Goal: Task Accomplishment & Management: Manage account settings

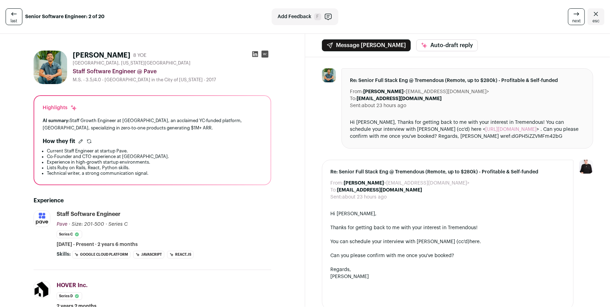
click at [587, 7] on div "Switched to Tremendous to view candidate" at bounding box center [305, 7] width 610 height 0
click at [592, 16] on icon "Close" at bounding box center [596, 14] width 8 height 8
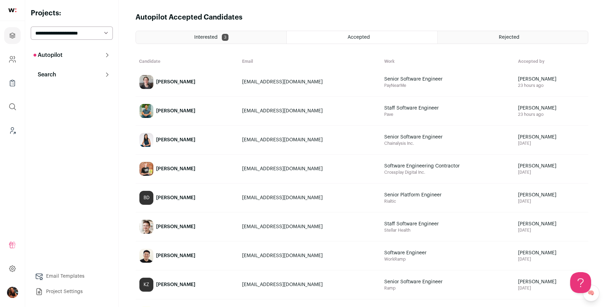
click at [51, 58] on p "Autopilot" at bounding box center [48, 55] width 29 height 8
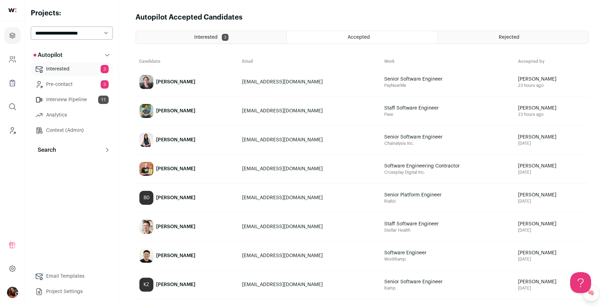
click at [64, 102] on link "Interview Pipeline 11" at bounding box center [72, 100] width 82 height 14
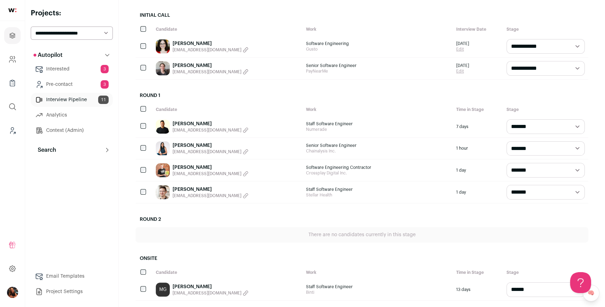
scroll to position [210, 0]
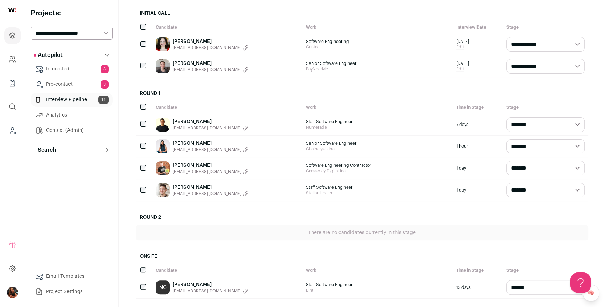
click at [72, 35] on select "**********" at bounding box center [72, 33] width 82 height 13
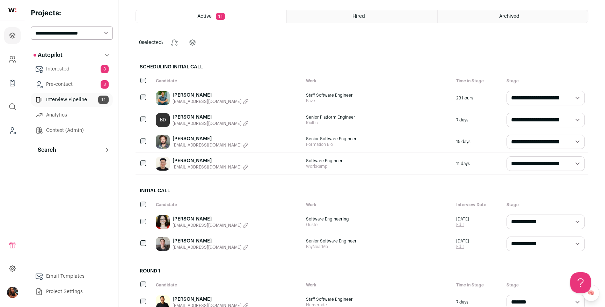
scroll to position [0, 0]
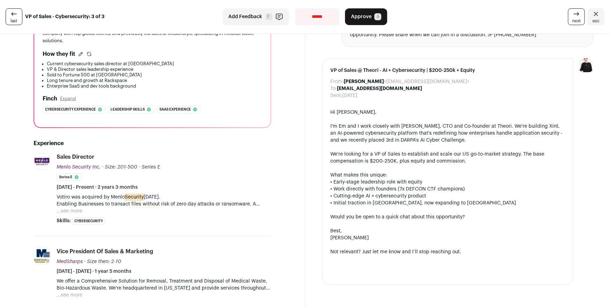
scroll to position [152, 0]
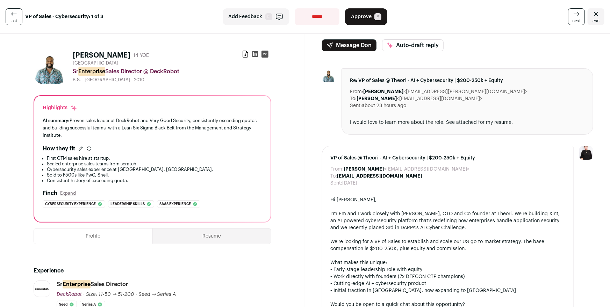
click at [253, 53] on icon at bounding box center [255, 54] width 7 height 7
click at [592, 15] on icon "Close" at bounding box center [596, 14] width 8 height 8
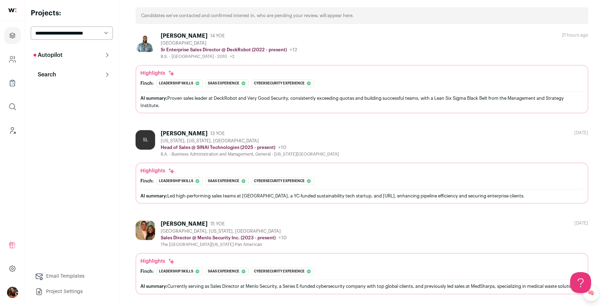
scroll to position [54, 0]
click at [167, 130] on div "[PERSON_NAME]" at bounding box center [184, 133] width 47 height 7
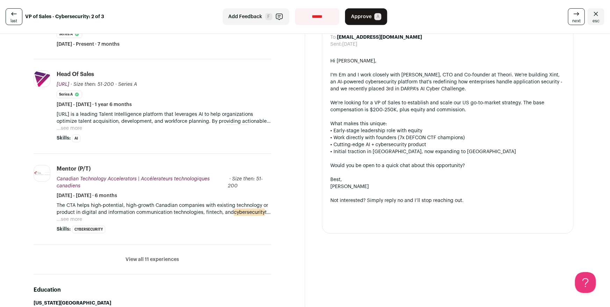
scroll to position [235, 0]
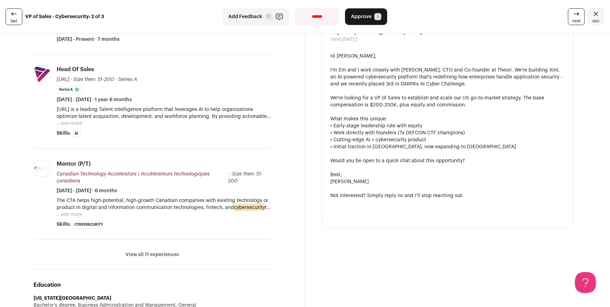
click at [148, 255] on button "View all 11 experiences" at bounding box center [151, 255] width 53 height 7
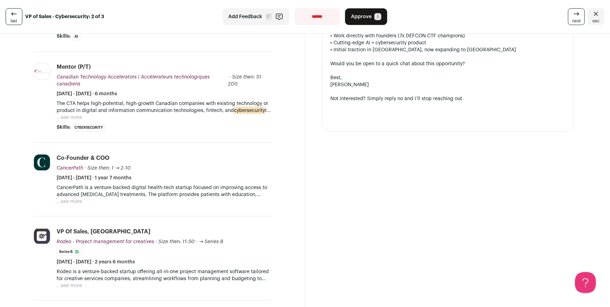
scroll to position [348, 0]
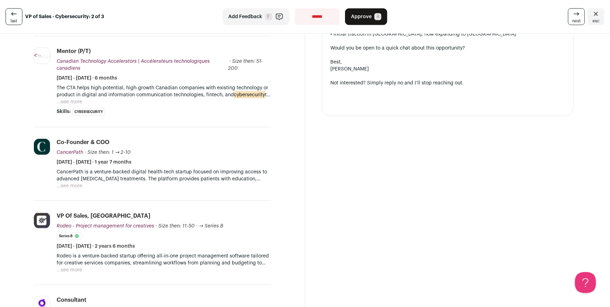
click at [593, 9] on link "esc" at bounding box center [595, 16] width 17 height 17
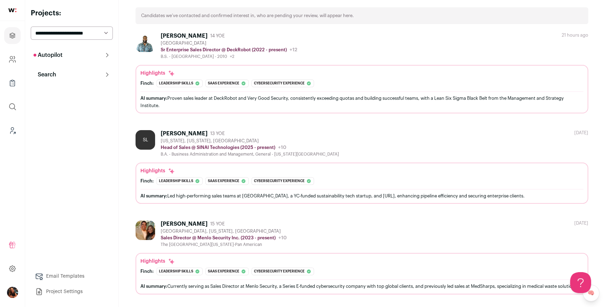
scroll to position [54, 0]
click at [173, 221] on div "John Perales" at bounding box center [184, 224] width 47 height 7
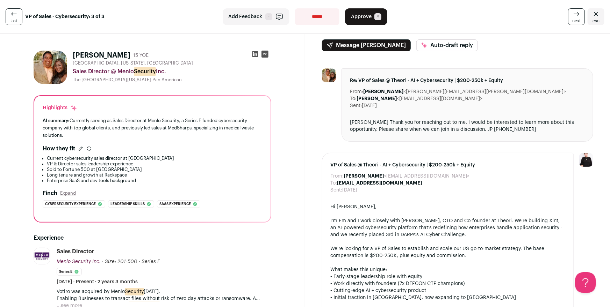
click at [595, 16] on icon "Close" at bounding box center [596, 14] width 8 height 8
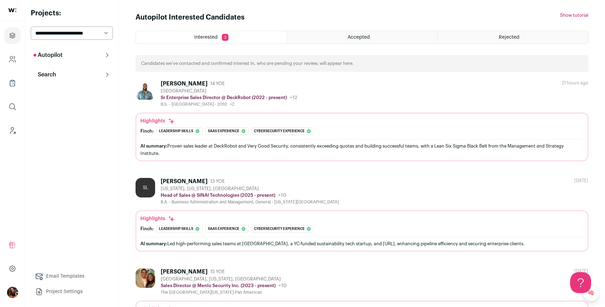
click at [63, 53] on button "Autopilot" at bounding box center [72, 55] width 82 height 14
click at [74, 32] on select "**********" at bounding box center [72, 33] width 82 height 13
select select "*****"
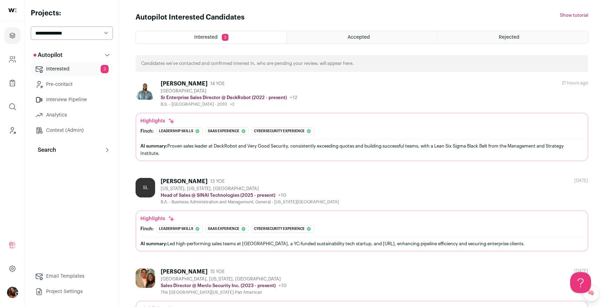
click at [31, 27] on select "**********" at bounding box center [72, 33] width 82 height 13
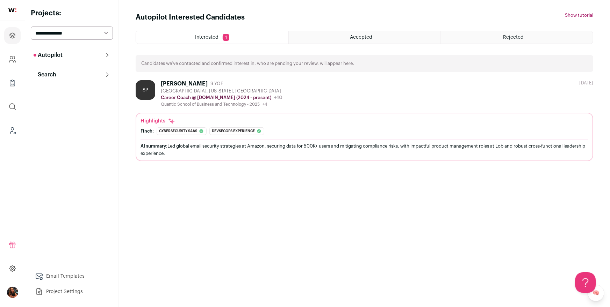
click at [56, 57] on p "Autopilot" at bounding box center [48, 55] width 29 height 8
click at [63, 94] on link "Interview Pipeline 2" at bounding box center [72, 100] width 82 height 14
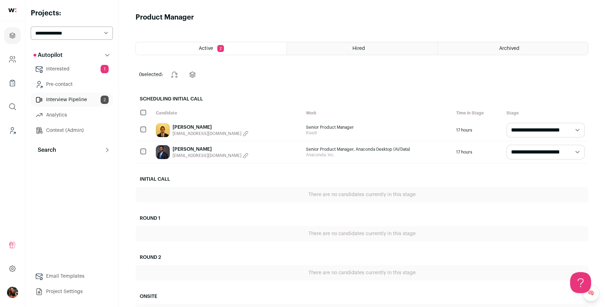
click at [181, 148] on link "[PERSON_NAME]" at bounding box center [211, 149] width 76 height 7
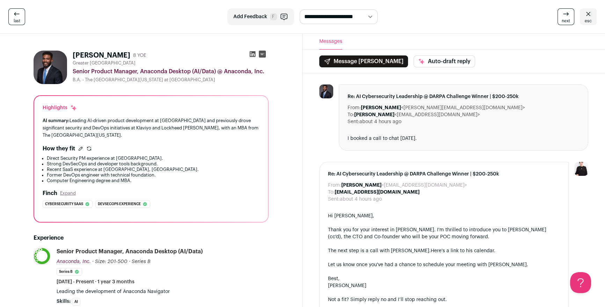
click at [593, 13] on link "esc" at bounding box center [588, 16] width 17 height 17
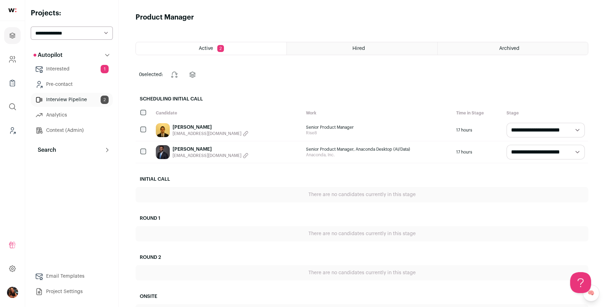
click at [50, 149] on p "Search" at bounding box center [45, 150] width 23 height 8
click at [54, 167] on link "Search" at bounding box center [72, 164] width 82 height 14
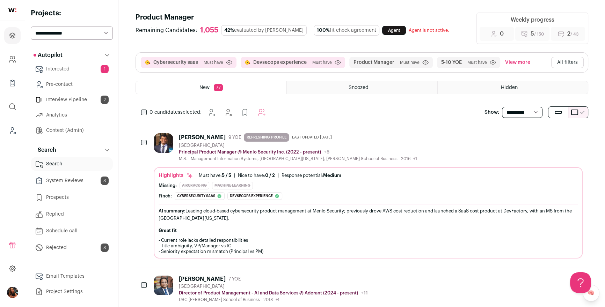
click at [566, 61] on button "All filters" at bounding box center [567, 62] width 32 height 11
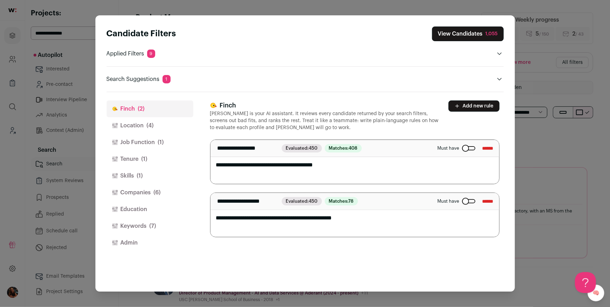
click at [139, 175] on span "(1)" at bounding box center [140, 176] width 6 height 8
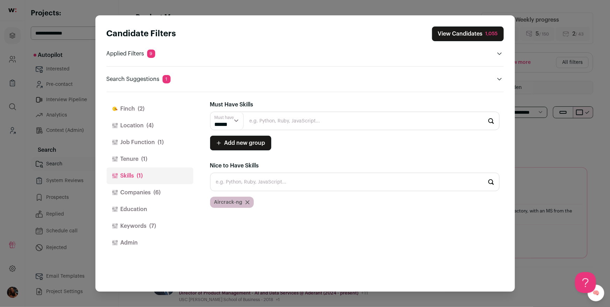
click at [143, 188] on button "Companies (6)" at bounding box center [150, 192] width 87 height 17
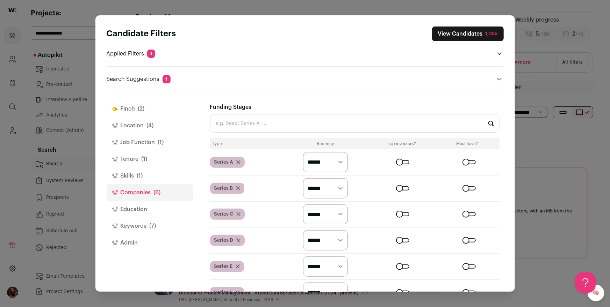
scroll to position [205, 0]
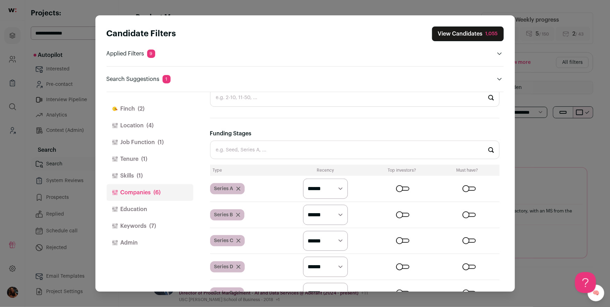
click at [151, 226] on span "(7)" at bounding box center [153, 226] width 7 height 8
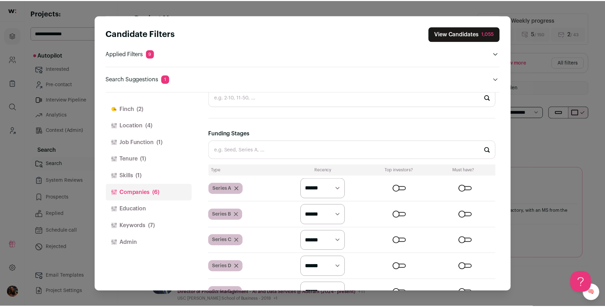
scroll to position [0, 0]
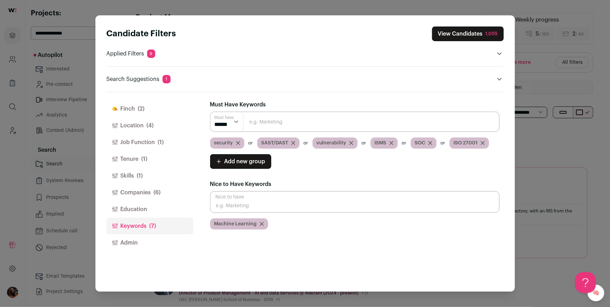
click at [459, 36] on button "View Candidates 1,055" at bounding box center [468, 34] width 72 height 15
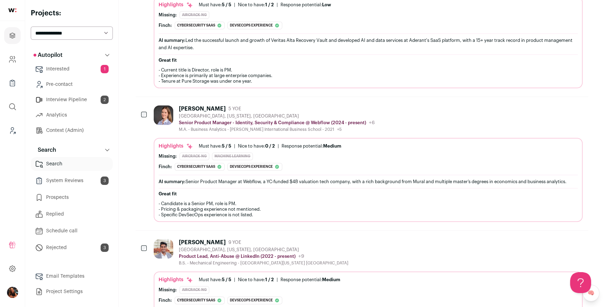
scroll to position [398, 0]
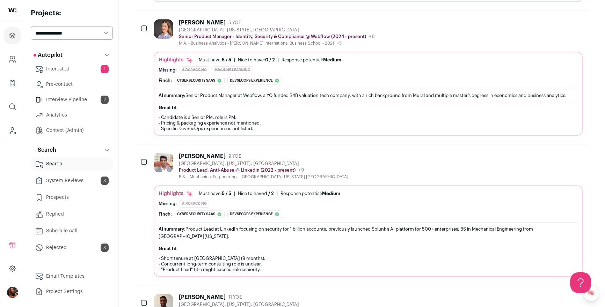
click at [79, 30] on select "**********" at bounding box center [72, 33] width 82 height 13
click at [58, 67] on link "Interested 1" at bounding box center [72, 69] width 82 height 14
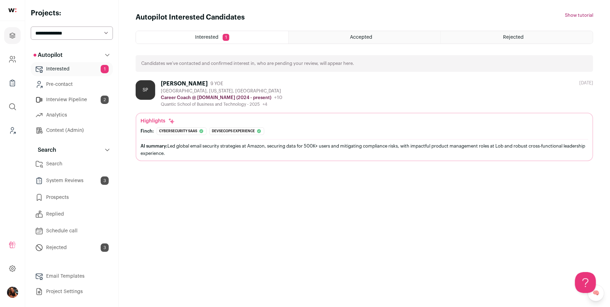
click at [498, 35] on div "Rejected" at bounding box center [517, 37] width 152 height 13
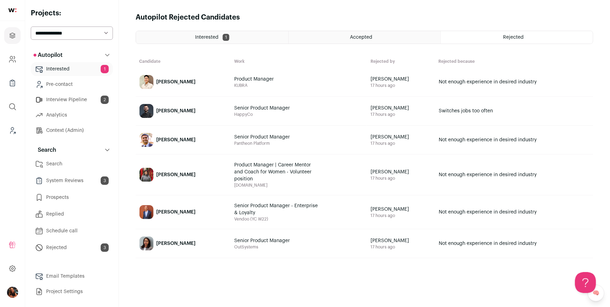
click at [177, 213] on div "Jason Modiz" at bounding box center [175, 212] width 39 height 7
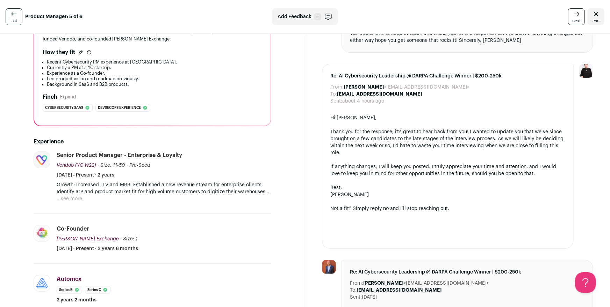
scroll to position [120, 0]
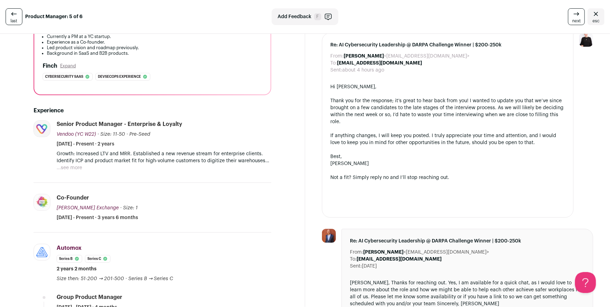
click at [73, 169] on button "...see more" at bounding box center [70, 168] width 26 height 7
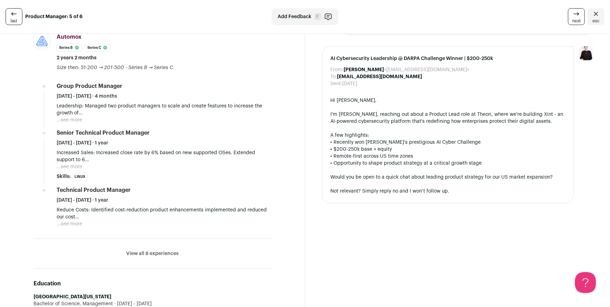
scroll to position [429, 0]
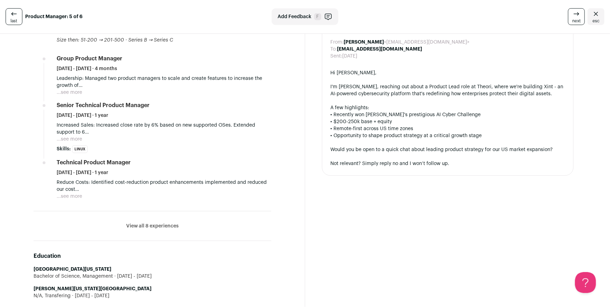
click at [139, 230] on button "View all 8 experiences" at bounding box center [152, 226] width 52 height 7
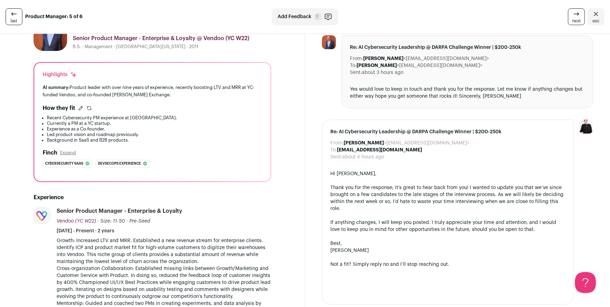
scroll to position [0, 0]
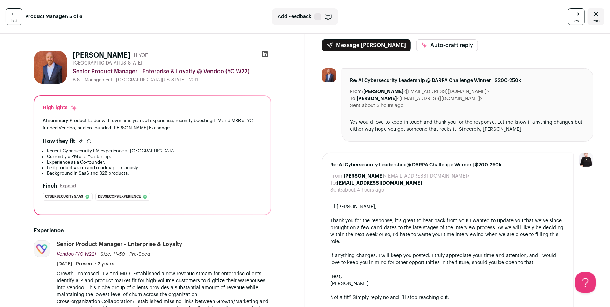
click at [593, 10] on icon "Close" at bounding box center [596, 14] width 8 height 8
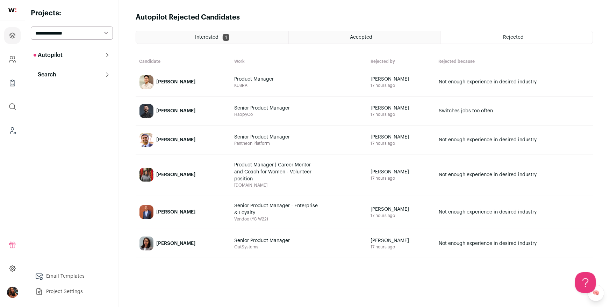
click at [165, 108] on div "[PERSON_NAME]" at bounding box center [175, 111] width 39 height 7
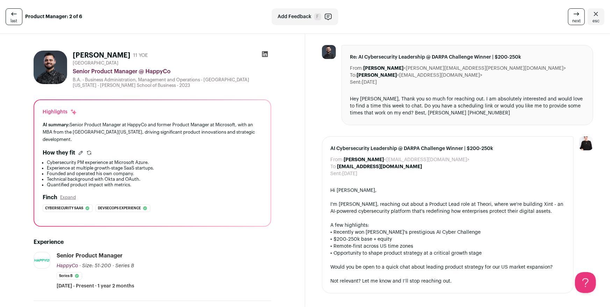
click at [592, 19] on span "esc" at bounding box center [595, 21] width 7 height 6
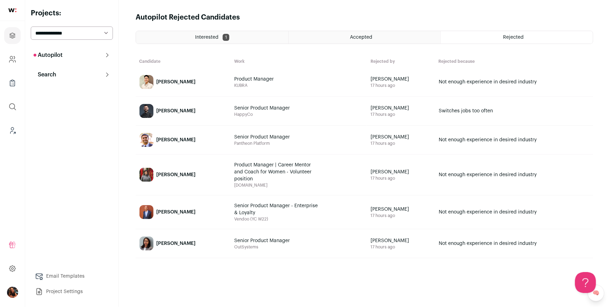
click at [192, 41] on div "Interested 1" at bounding box center [212, 37] width 152 height 13
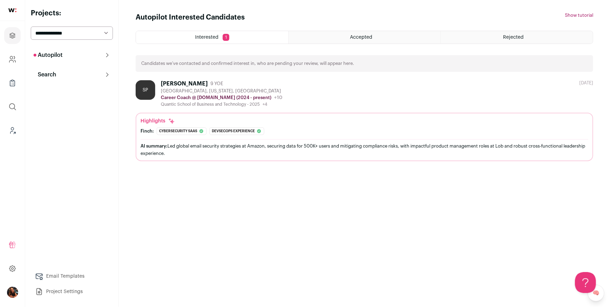
click at [365, 42] on div "Accepted" at bounding box center [365, 37] width 152 height 13
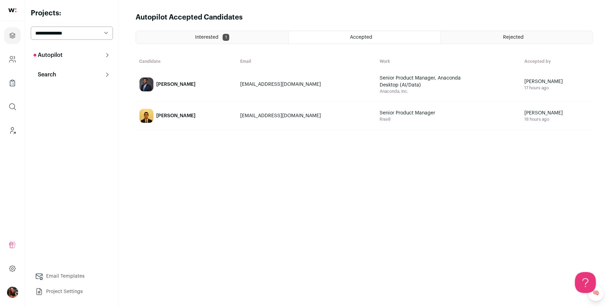
click at [184, 89] on link "[PERSON_NAME]" at bounding box center [186, 84] width 100 height 33
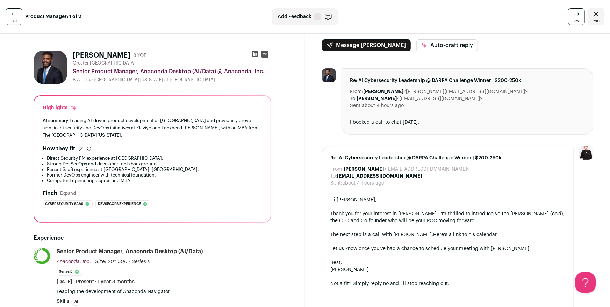
click at [593, 14] on icon "Close" at bounding box center [596, 14] width 8 height 8
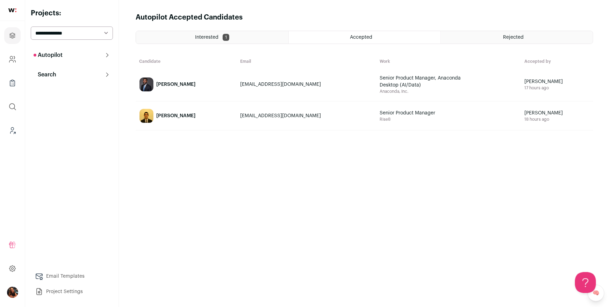
click at [186, 118] on html "Projects Company and ATS Settings Company Lists (Experimental) Global Search Le…" at bounding box center [305, 153] width 610 height 307
click at [187, 115] on div "[PERSON_NAME]" at bounding box center [175, 116] width 39 height 7
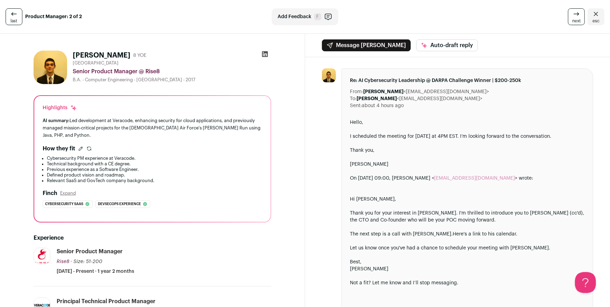
click at [264, 54] on icon at bounding box center [264, 54] width 7 height 7
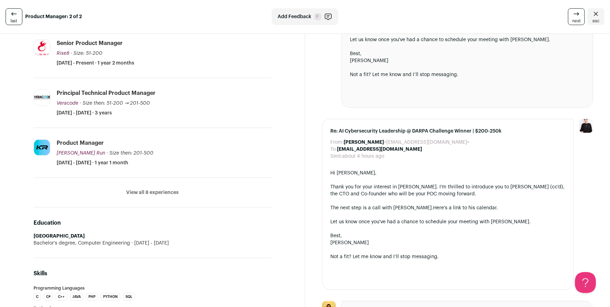
scroll to position [149, 0]
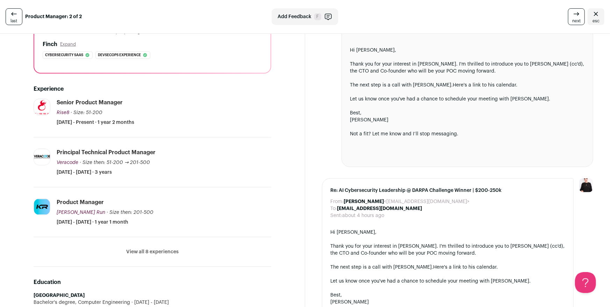
click at [144, 249] on button "View all 8 experiences" at bounding box center [152, 252] width 52 height 7
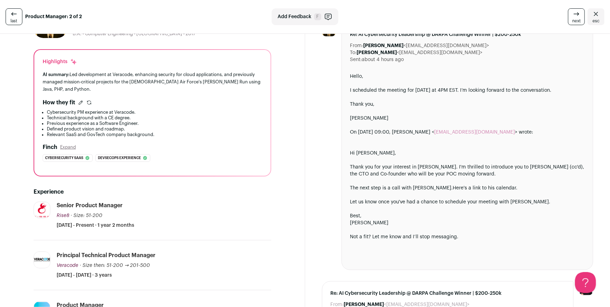
scroll to position [0, 0]
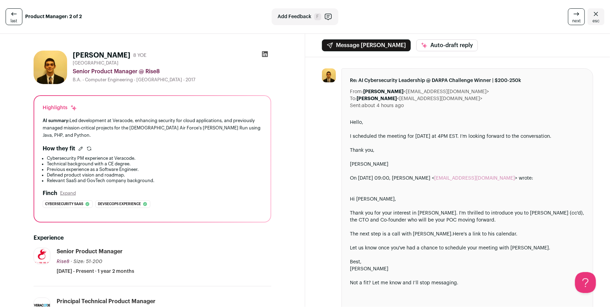
click at [594, 16] on icon "Close" at bounding box center [596, 14] width 8 height 8
